Goal: Information Seeking & Learning: Learn about a topic

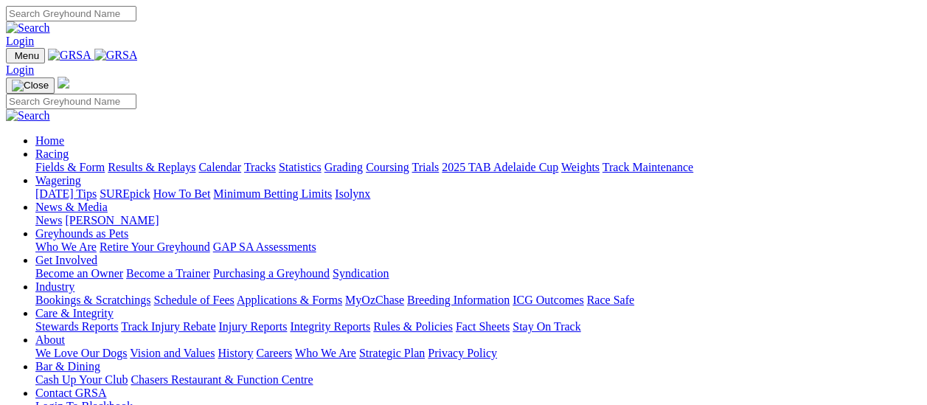
click at [156, 161] on link "Results & Replays" at bounding box center [152, 167] width 88 height 13
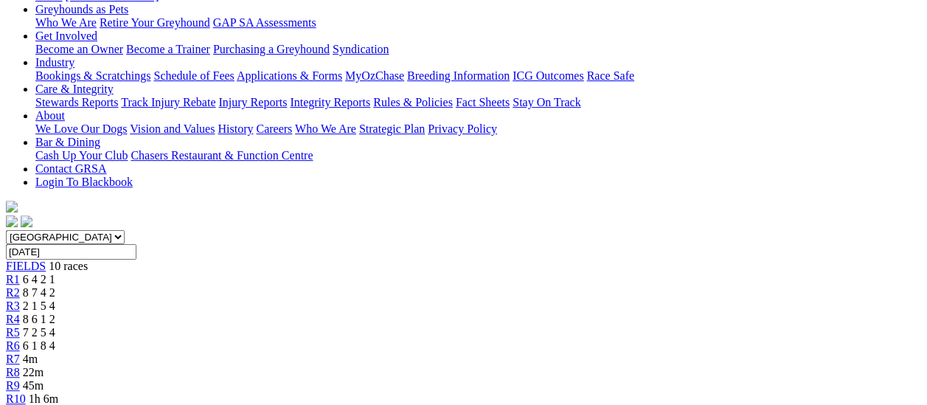
scroll to position [295, 0]
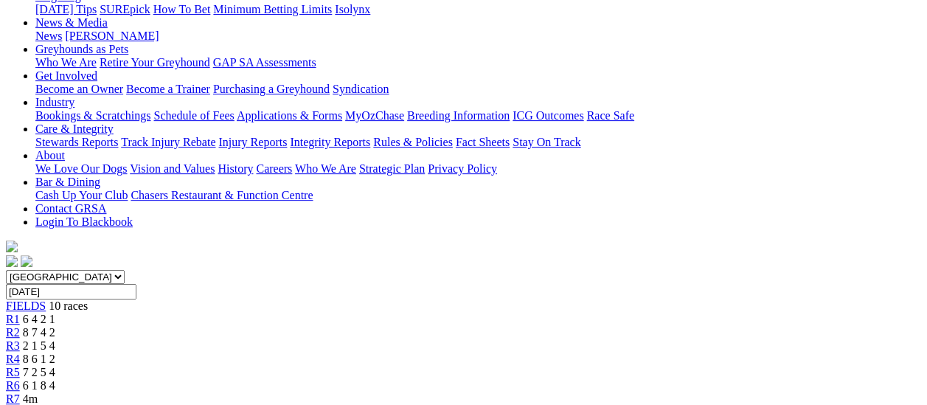
scroll to position [74, 0]
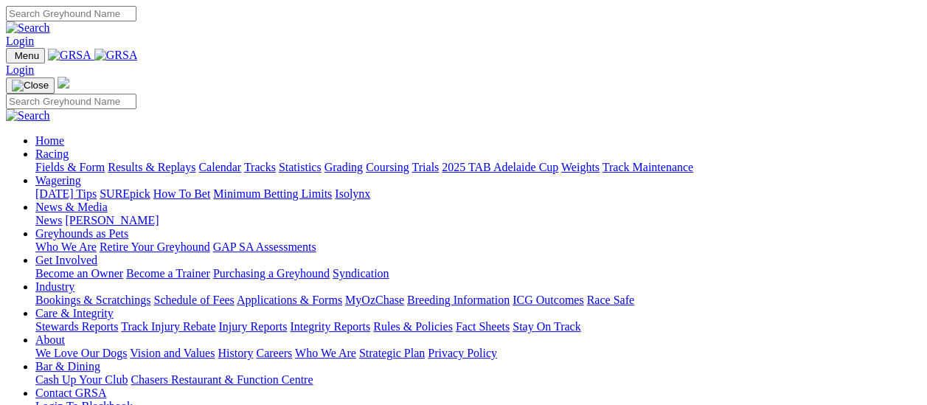
click at [192, 161] on link "Results & Replays" at bounding box center [152, 167] width 88 height 13
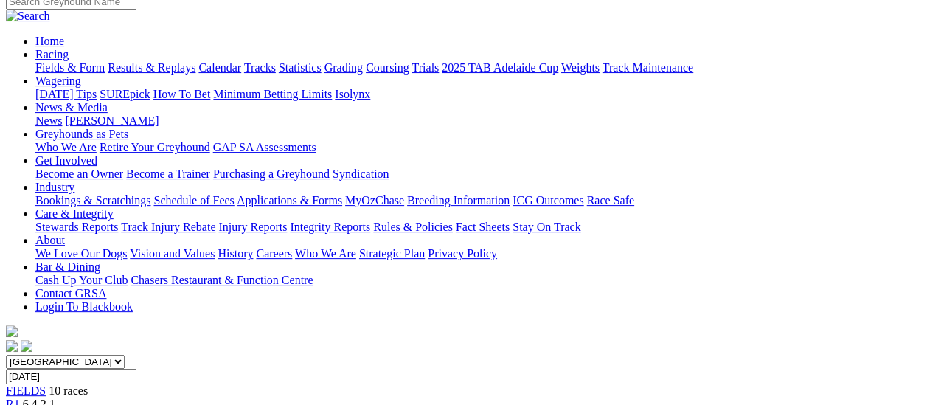
scroll to position [74, 0]
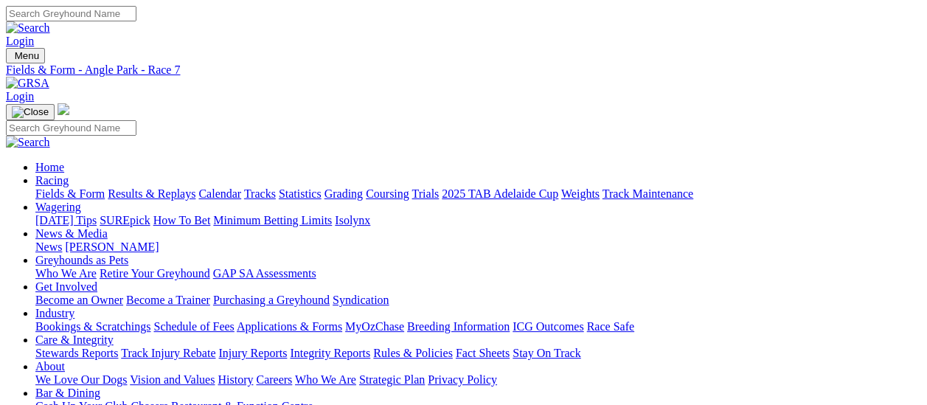
click at [79, 187] on link "Fields & Form" at bounding box center [69, 193] width 69 height 13
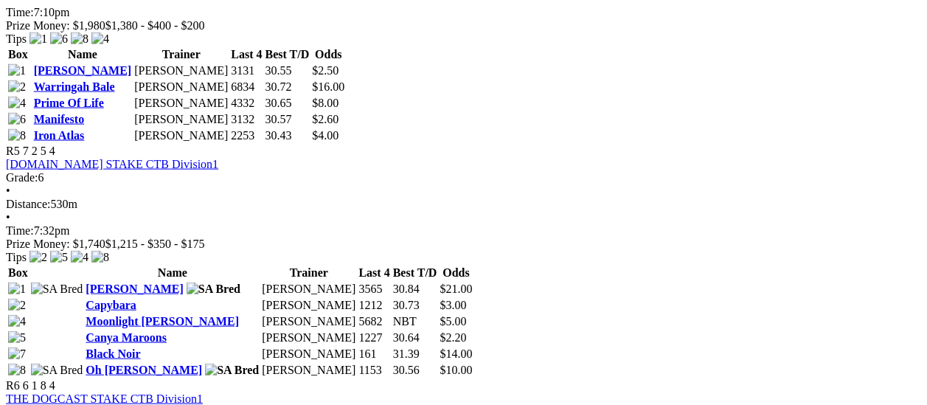
scroll to position [1548, 0]
